Goal: Task Accomplishment & Management: Complete application form

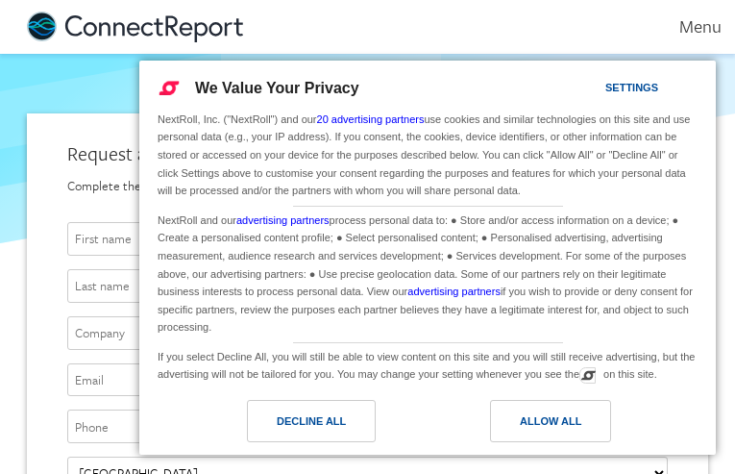
type input "[PERSON_NAME][EMAIL_ADDRESS][PERSON_NAME][DOMAIN_NAME]"
type input "TypmgeqLbd"
type input "BmyQqJuiHw"
type input "XOYCsLcIE"
type input "qxOBLpqzk"
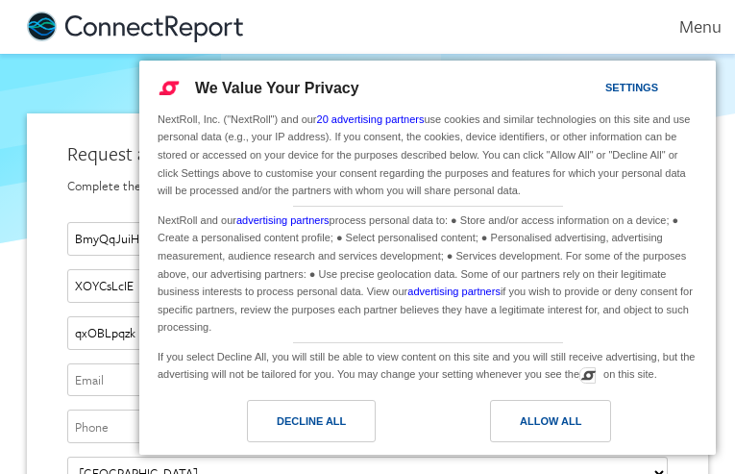
type input "[PERSON_NAME][EMAIL_ADDRESS][PERSON_NAME][DOMAIN_NAME]"
type input "6220357707"
